Goal: Information Seeking & Learning: Learn about a topic

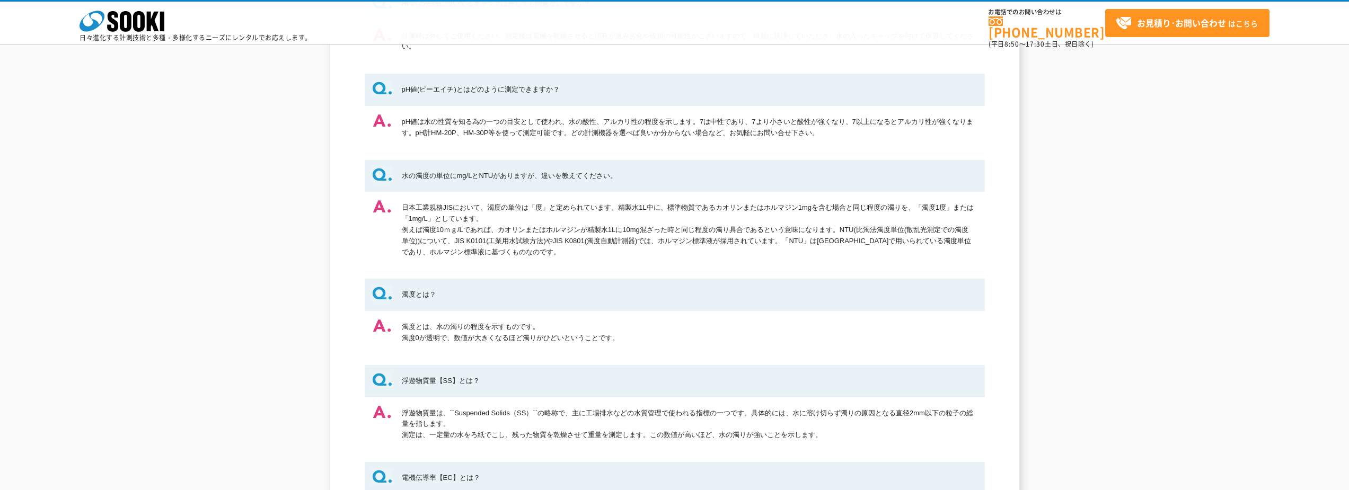
click at [579, 245] on dd "日本工業規格JISにおいて、濁度の単位は「度」と定められています。精製水1L中に、標準物質であるカオリンまたはホルマジン1mgを含む場合と同じ程度の濁りを、「…" at bounding box center [675, 230] width 620 height 76
click at [270, 304] on div "水質測定器 水質測定器についてお問い合わせの多いご質問と回答をご紹介しています。 濁度計にて水道水で0調整をしていますが、数値がふらついて安定しません。解決策…" at bounding box center [674, 231] width 1349 height 1196
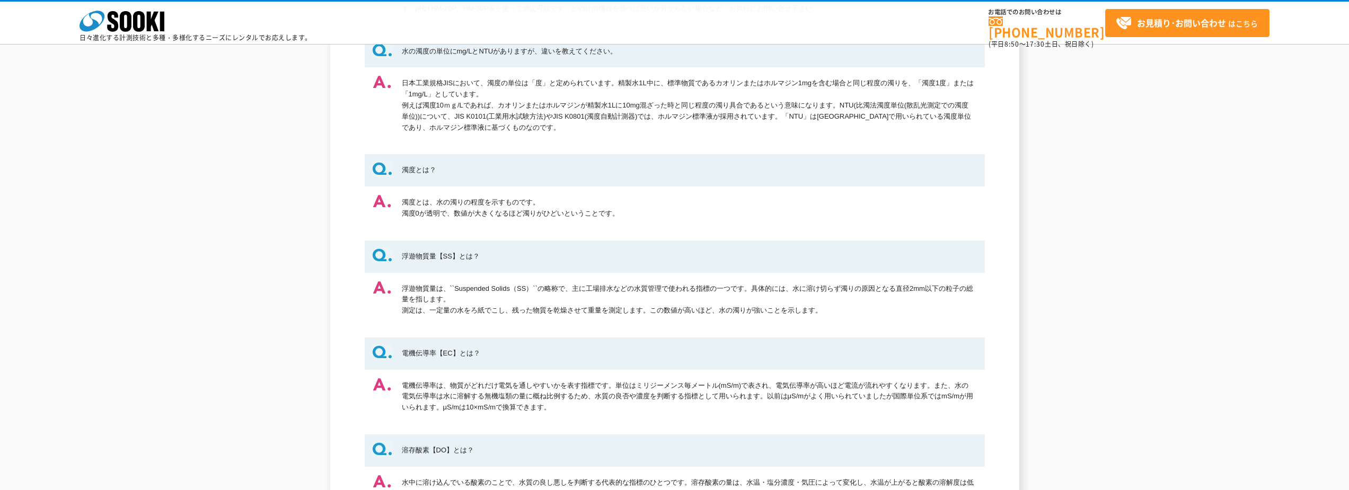
scroll to position [565, 0]
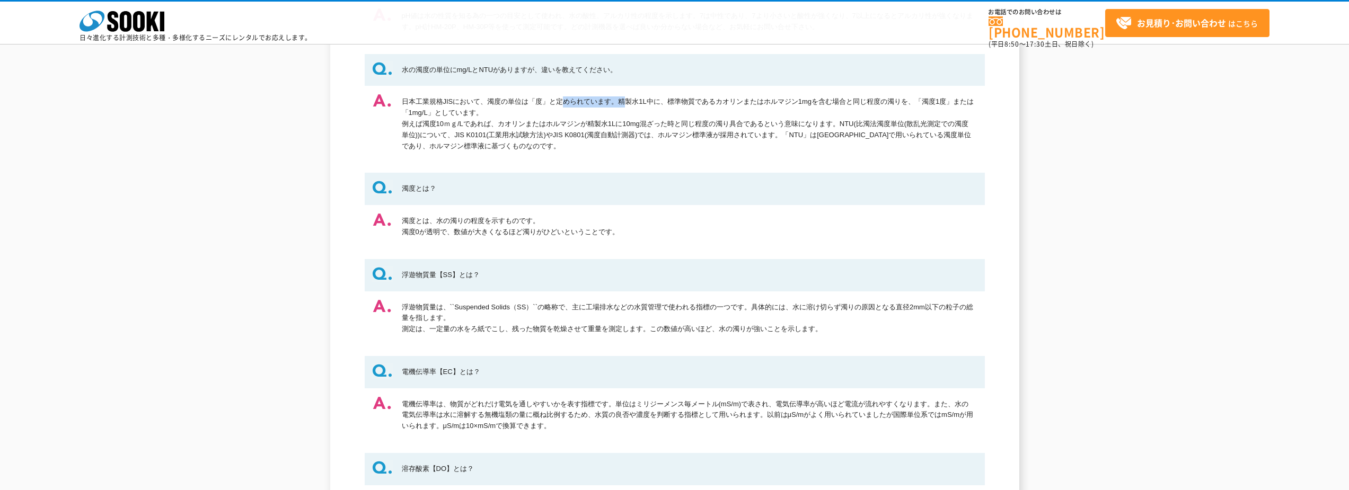
drag, startPoint x: 402, startPoint y: 101, endPoint x: 452, endPoint y: 101, distance: 50.4
click at [452, 101] on dd "日本工業規格JISにおいて、濁度の単位は「度」と定められています。精製水1L中に、標準物質であるカオリンまたはホルマジン1mgを含む場合と同じ程度の濁りを、「…" at bounding box center [675, 124] width 620 height 76
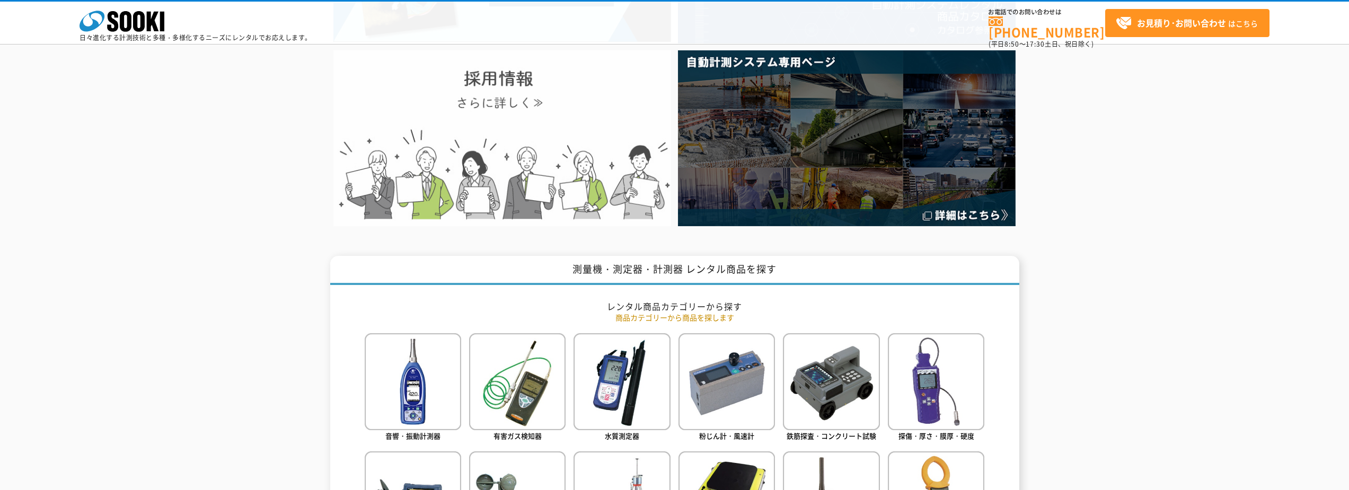
scroll to position [424, 0]
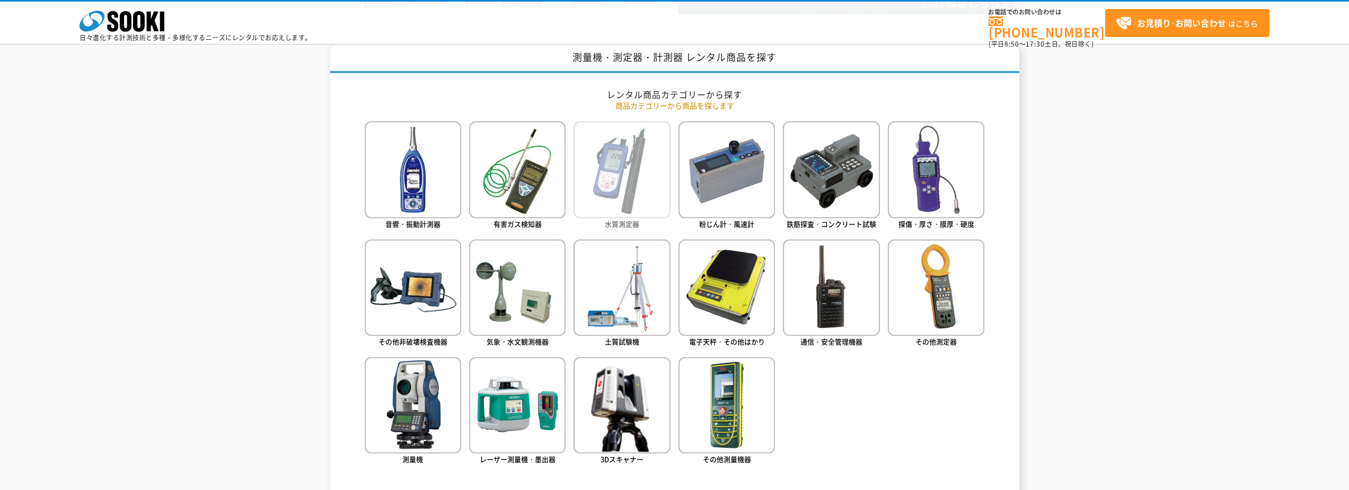
click at [618, 180] on img at bounding box center [622, 169] width 96 height 96
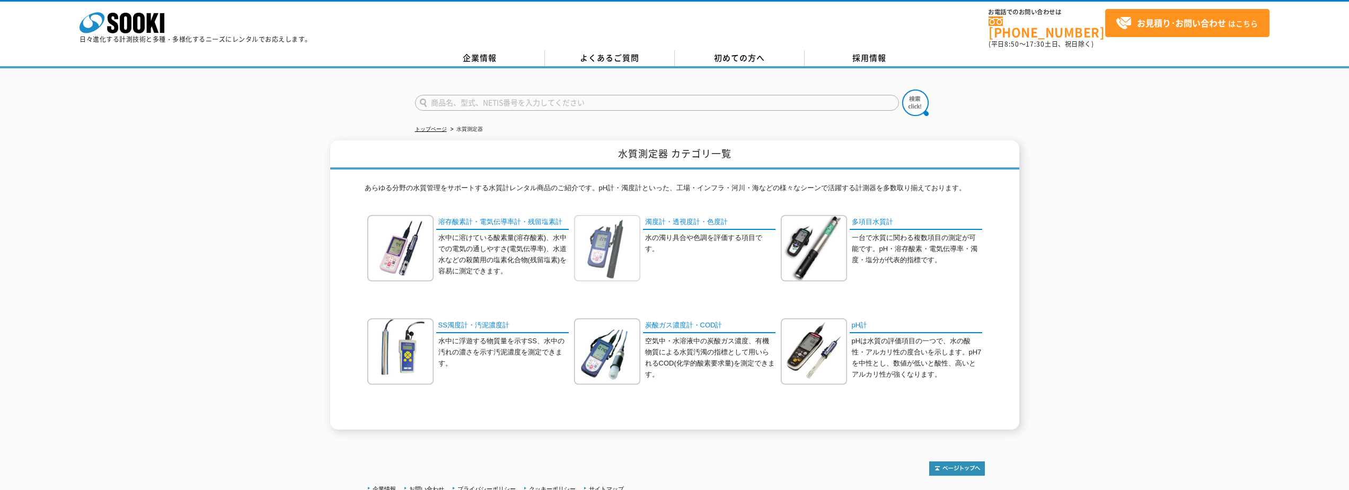
click at [625, 215] on img at bounding box center [607, 248] width 66 height 66
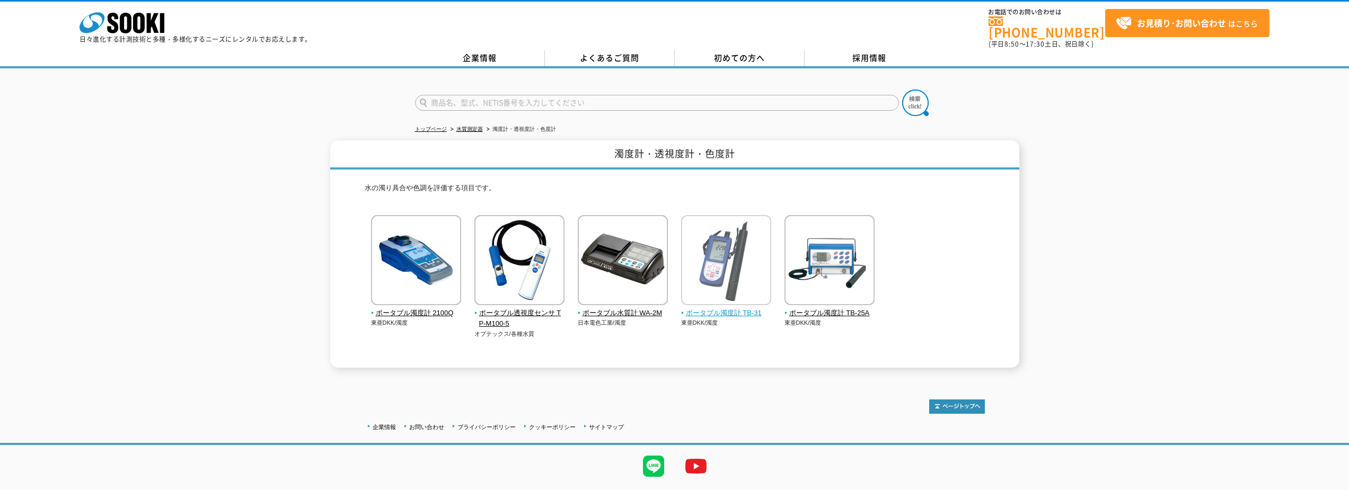
click at [735, 293] on img at bounding box center [726, 261] width 90 height 93
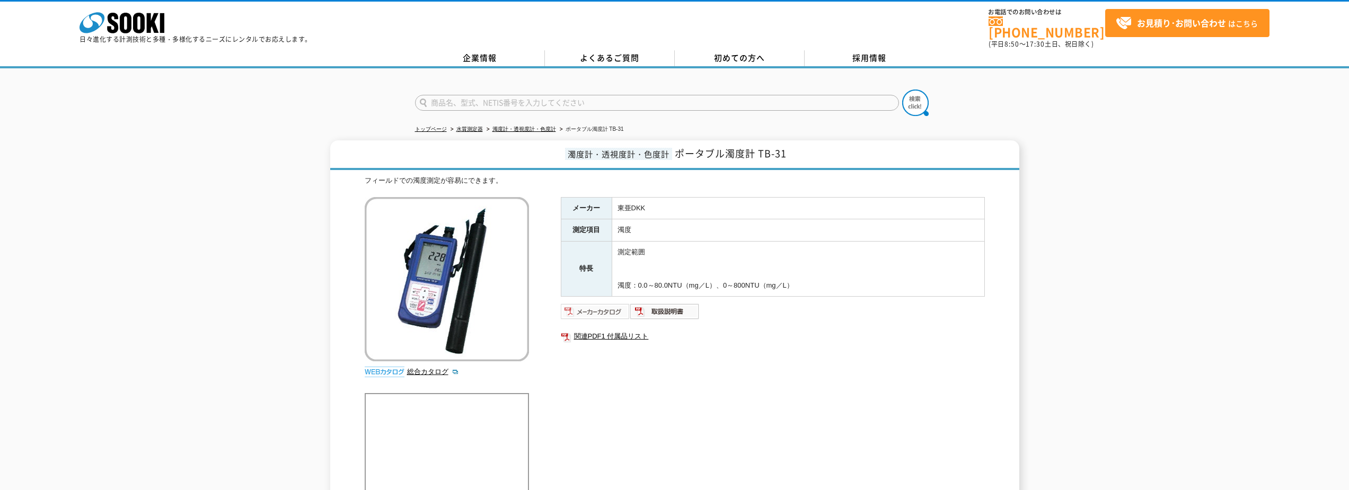
click at [597, 307] on img at bounding box center [595, 311] width 69 height 17
click at [683, 305] on img at bounding box center [664, 311] width 69 height 17
click at [609, 332] on link "関連PDF1 付属品リスト" at bounding box center [773, 337] width 424 height 14
